Goal: Transaction & Acquisition: Download file/media

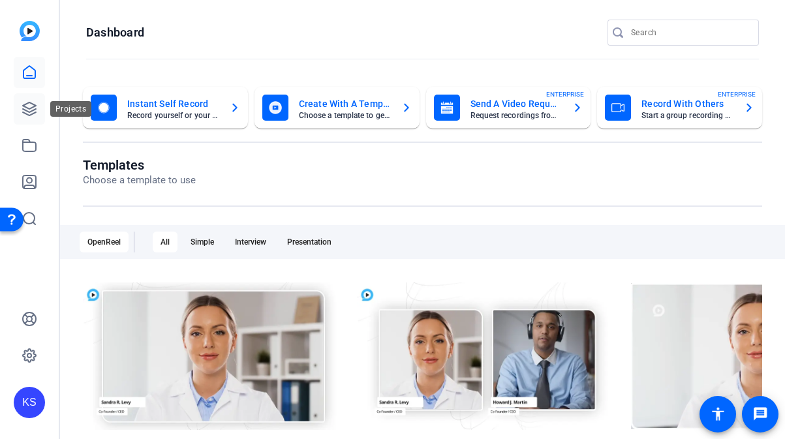
click at [32, 109] on icon at bounding box center [30, 109] width 16 height 16
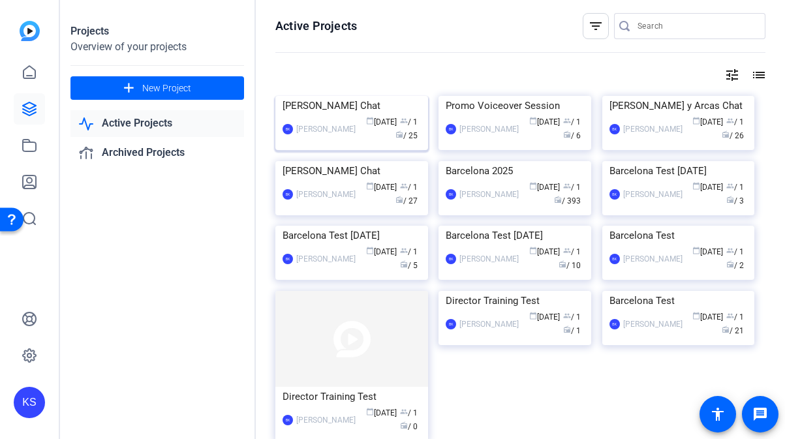
click at [349, 96] on img at bounding box center [351, 96] width 153 height 0
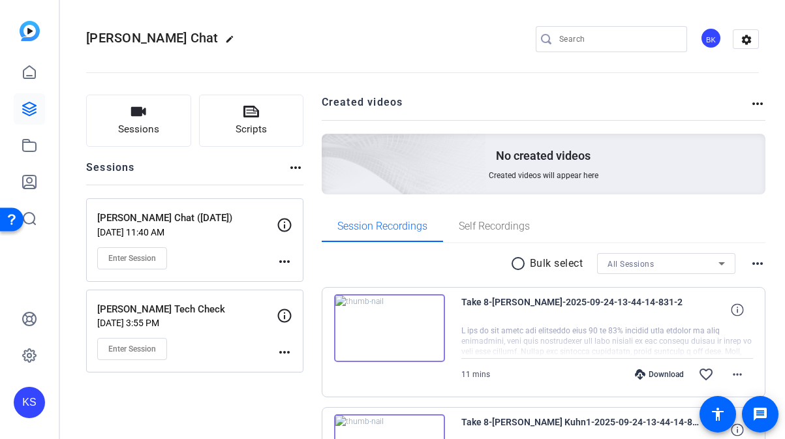
click at [518, 263] on mat-icon "radio_button_unchecked" at bounding box center [520, 264] width 20 height 16
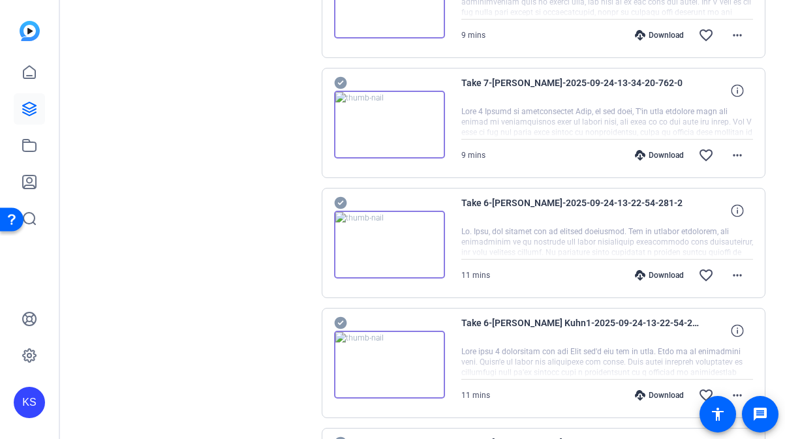
scroll to position [1121, 0]
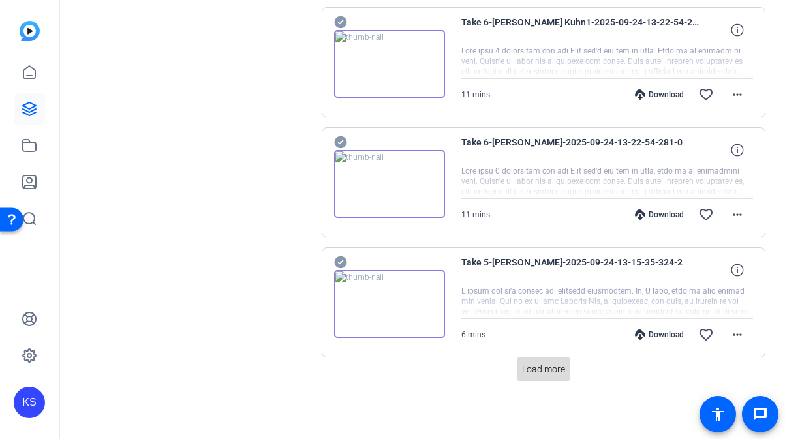
click at [528, 366] on span "Load more" at bounding box center [543, 370] width 43 height 14
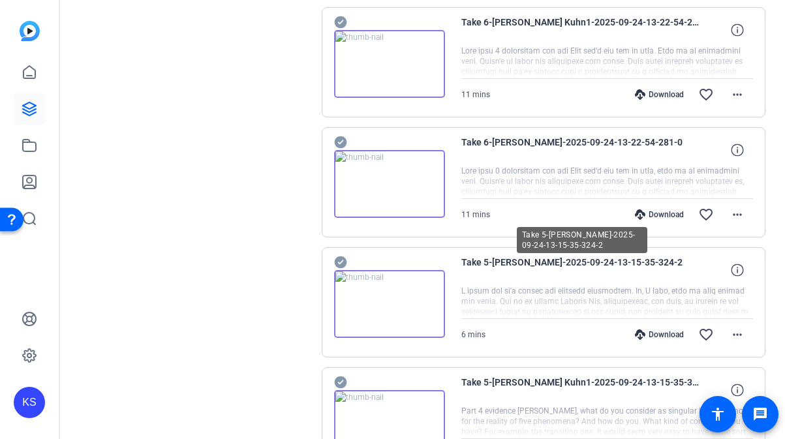
scroll to position [2322, 0]
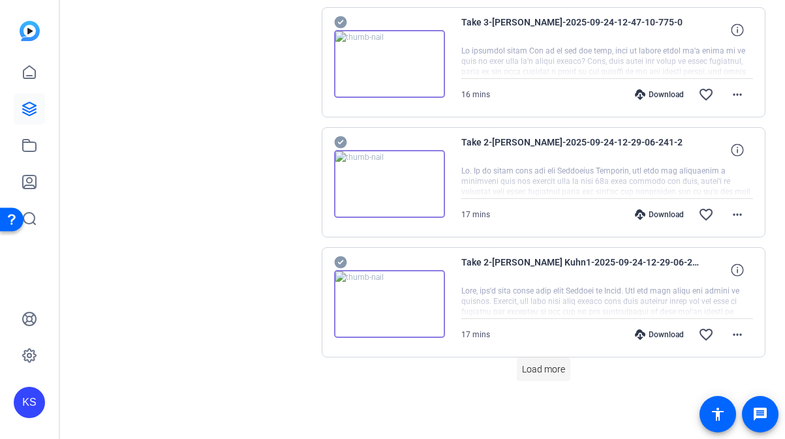
click at [531, 379] on span at bounding box center [544, 369] width 54 height 31
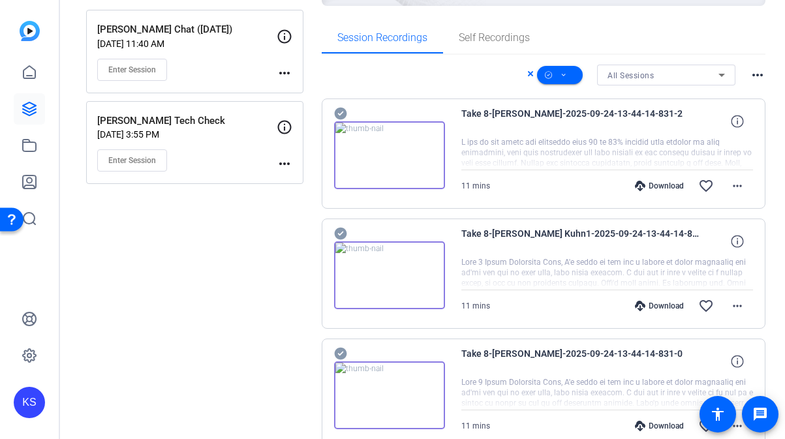
scroll to position [0, 0]
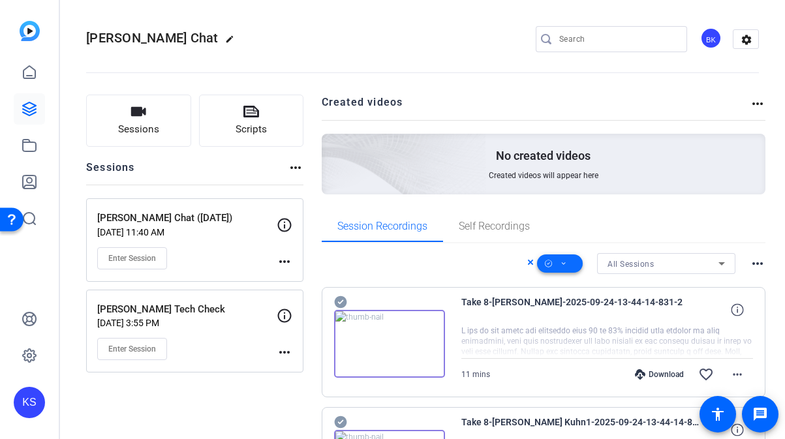
click at [565, 259] on icon at bounding box center [564, 264] width 7 height 16
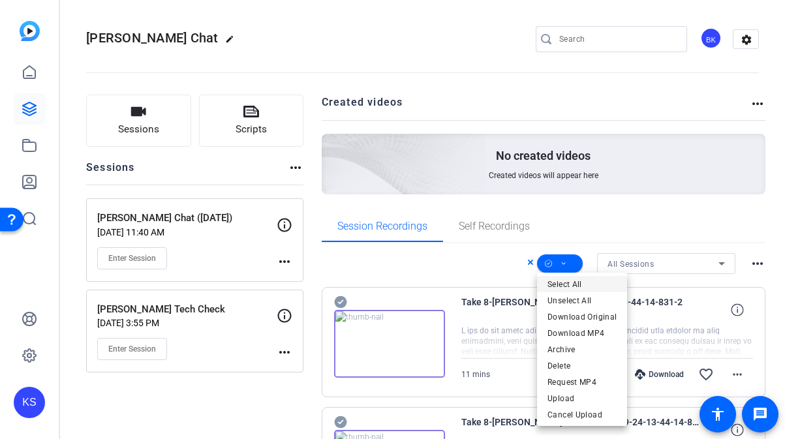
click at [571, 286] on span "Select All" at bounding box center [582, 285] width 69 height 16
click at [564, 263] on div at bounding box center [392, 219] width 785 height 439
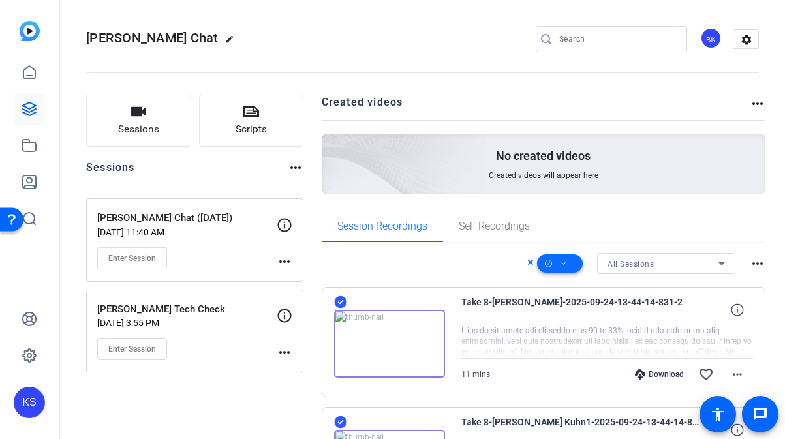
click at [565, 264] on icon at bounding box center [564, 263] width 4 height 3
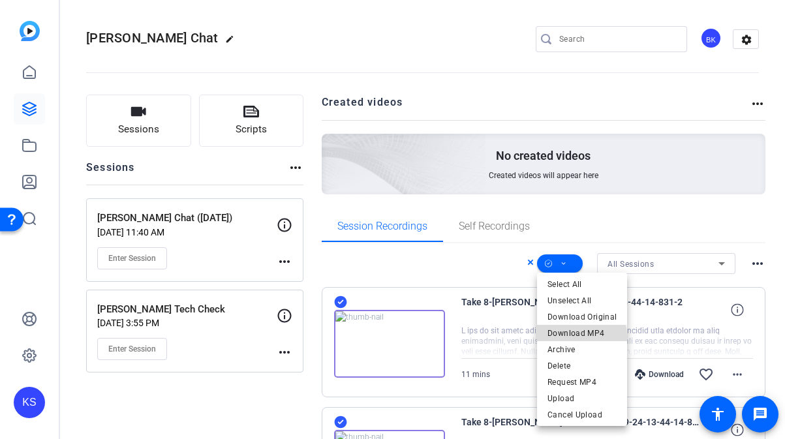
click at [578, 337] on span "Download MP4" at bounding box center [582, 334] width 69 height 16
